Goal: Find specific page/section: Find specific page/section

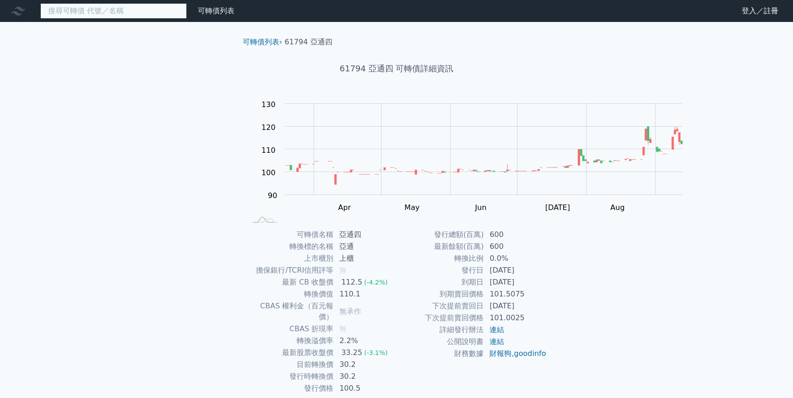
click at [124, 19] on input at bounding box center [113, 11] width 146 height 16
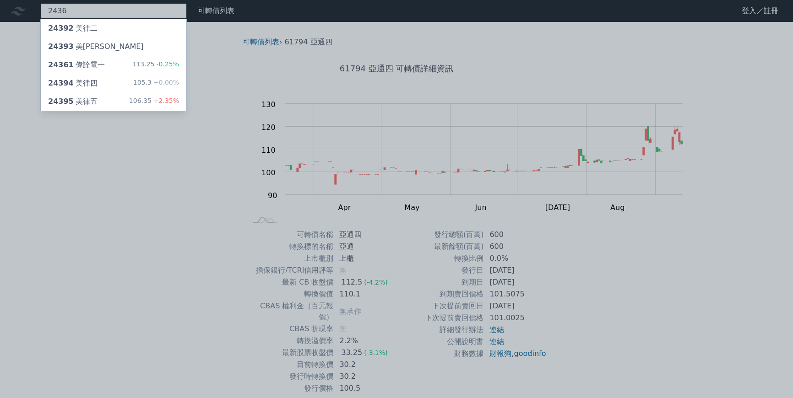
type input "2436"
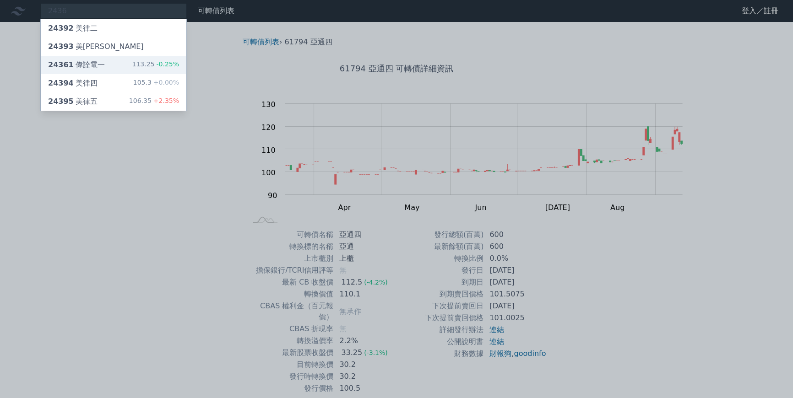
click at [105, 70] on div "24361 偉詮電一" at bounding box center [76, 65] width 57 height 11
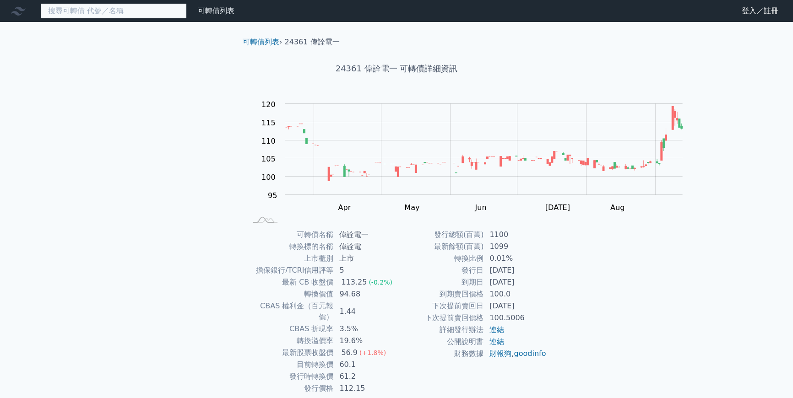
click at [187, 15] on input at bounding box center [113, 11] width 146 height 16
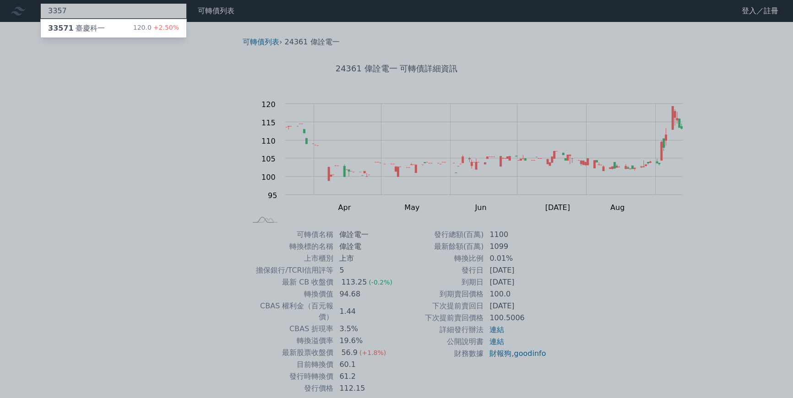
type input "3357"
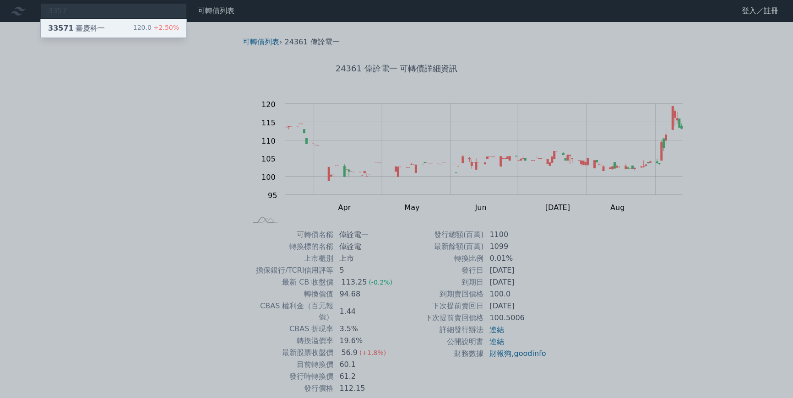
click at [186, 32] on div "33571 臺慶科一 120.0 +2.50%" at bounding box center [114, 28] width 146 height 18
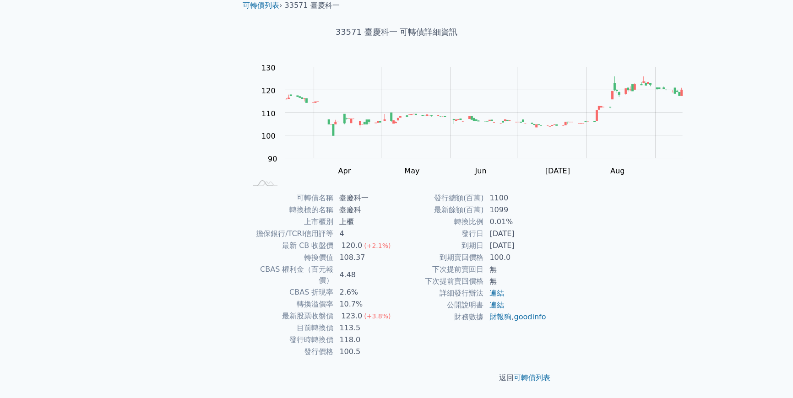
scroll to position [62, 0]
